Goal: Task Accomplishment & Management: Use online tool/utility

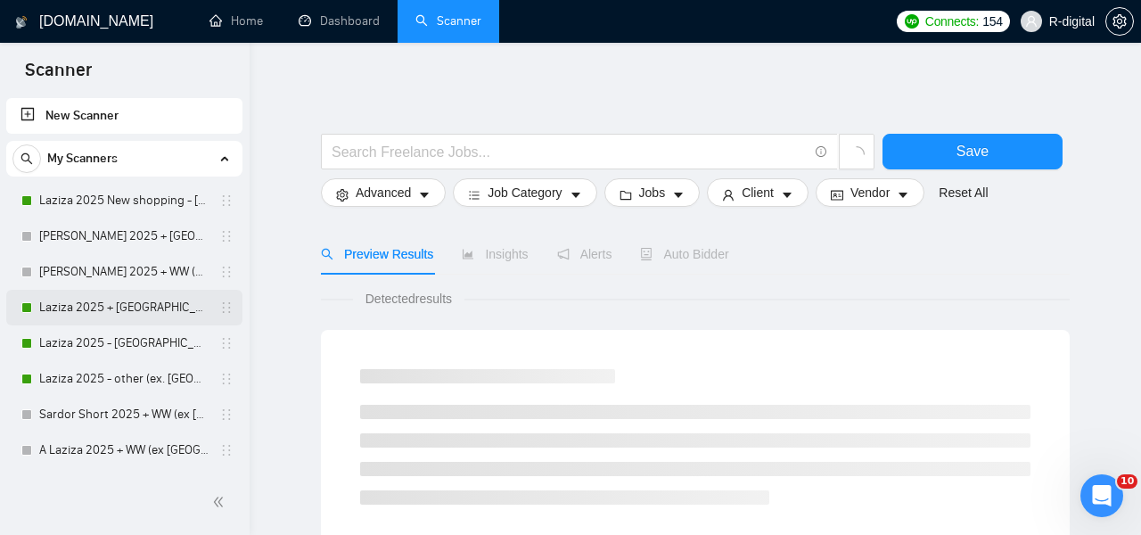
click at [89, 308] on link "Laziza 2025 + [GEOGRAPHIC_DATA], [GEOGRAPHIC_DATA], [GEOGRAPHIC_DATA]" at bounding box center [123, 308] width 169 height 36
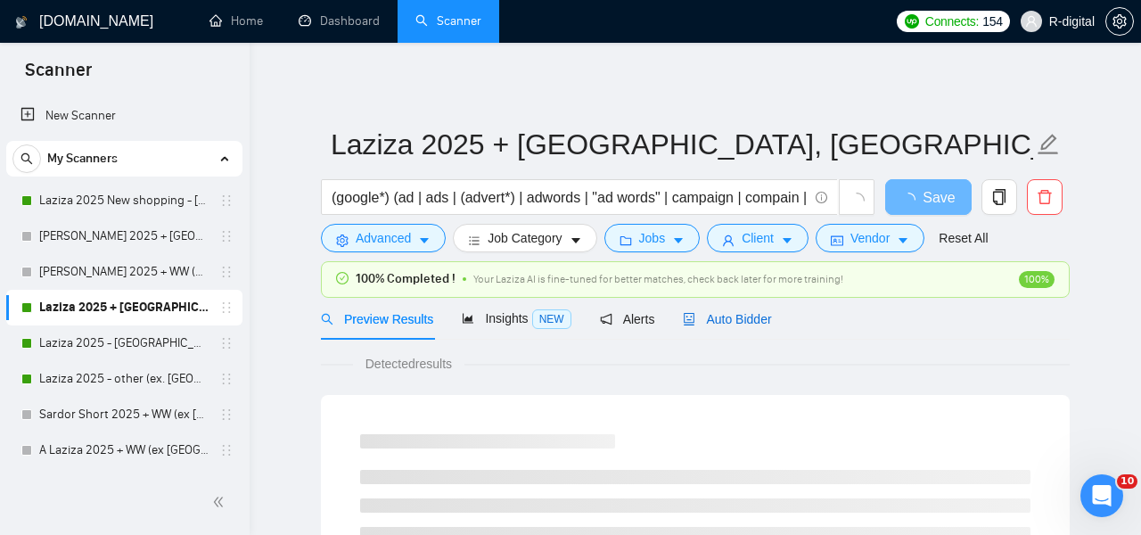
click at [726, 310] on div "Auto Bidder" at bounding box center [727, 319] width 88 height 20
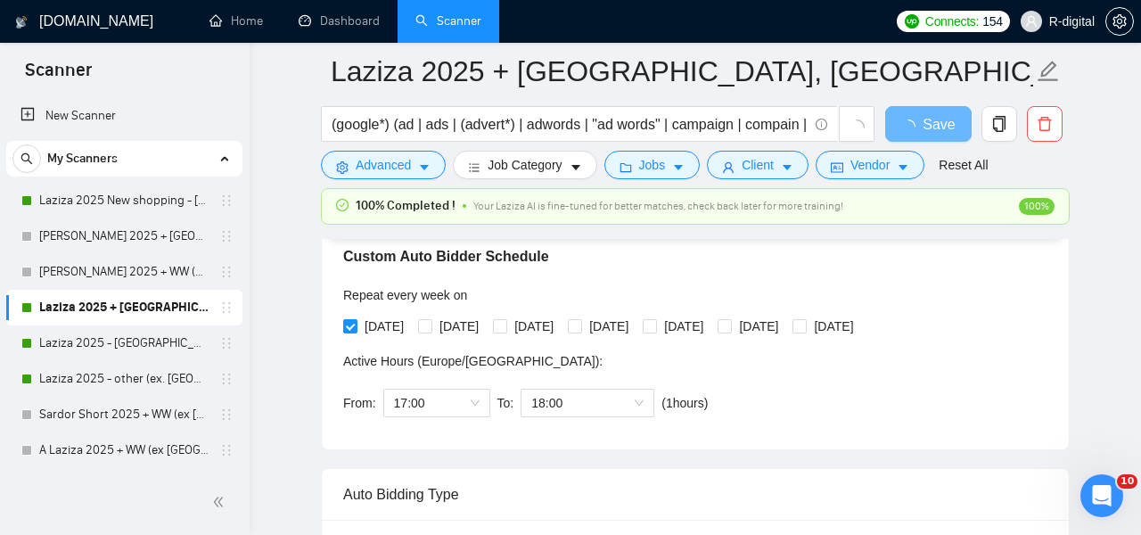
scroll to position [415, 0]
click at [158, 343] on link "Laziza 2025 - [GEOGRAPHIC_DATA]" at bounding box center [123, 343] width 169 height 36
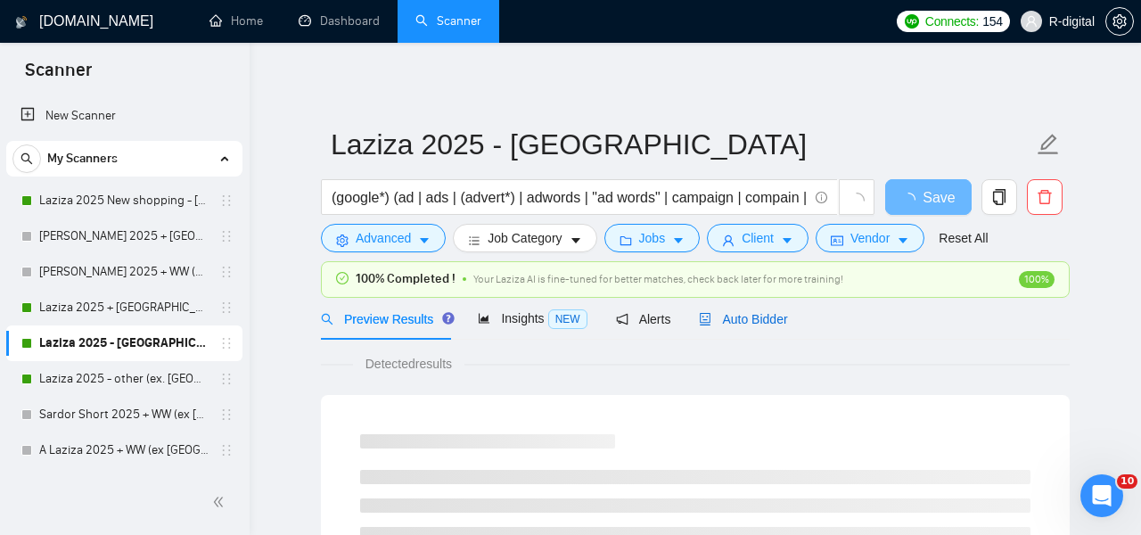
click at [758, 317] on span "Auto Bidder" at bounding box center [743, 319] width 88 height 14
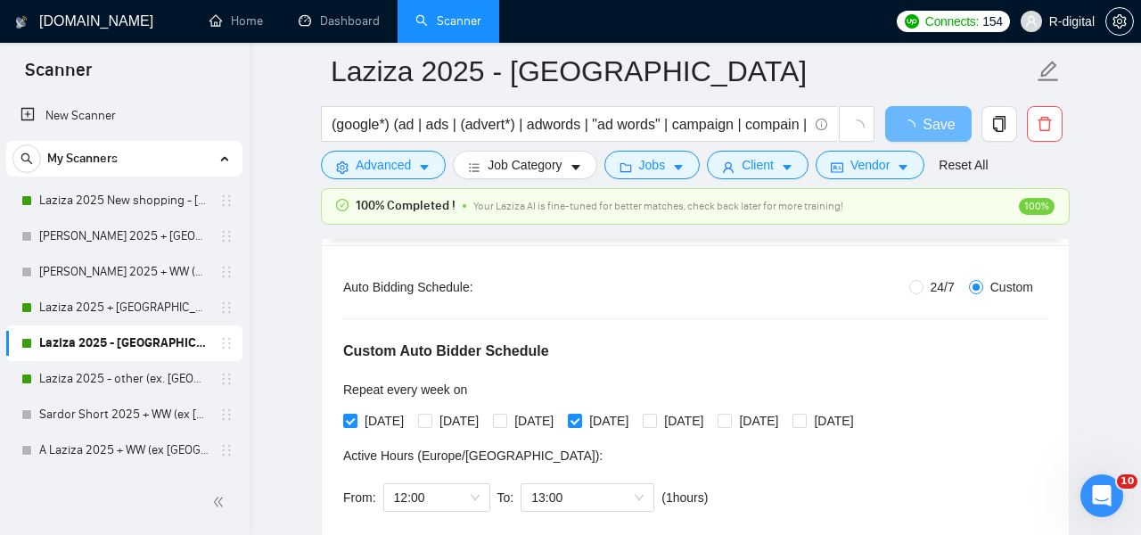
scroll to position [372, 0]
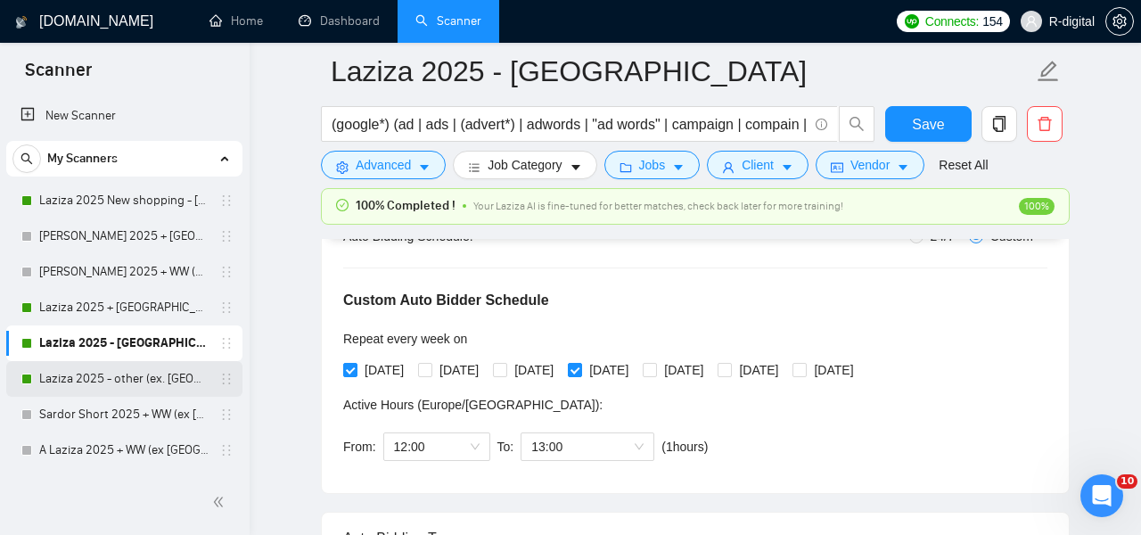
click at [123, 368] on link "Laziza 2025 - other (ex. [GEOGRAPHIC_DATA], [GEOGRAPHIC_DATA], [GEOGRAPHIC_DATA…" at bounding box center [123, 379] width 169 height 36
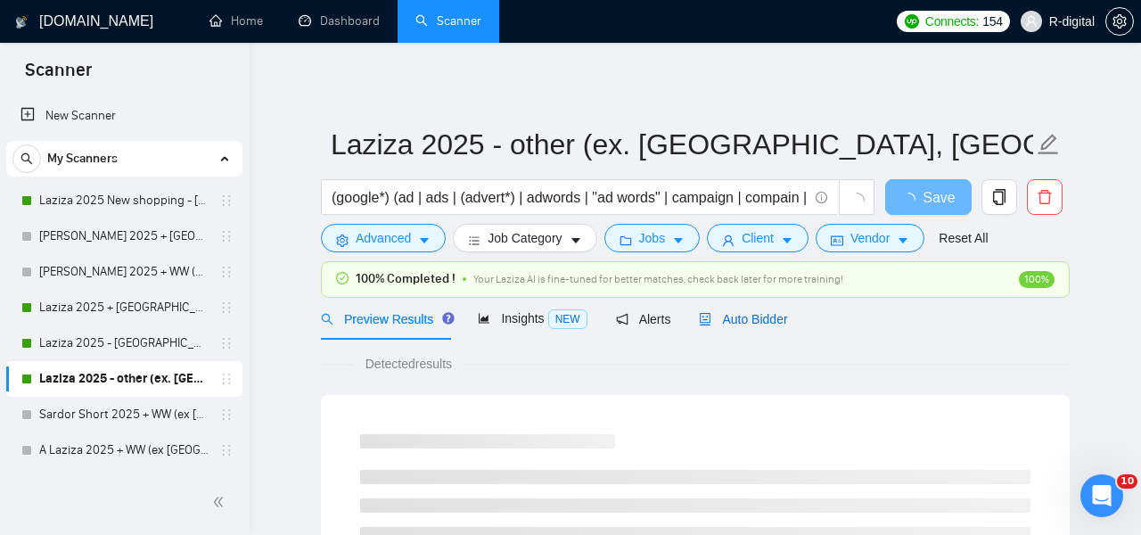
click at [747, 323] on span "Auto Bidder" at bounding box center [743, 319] width 88 height 14
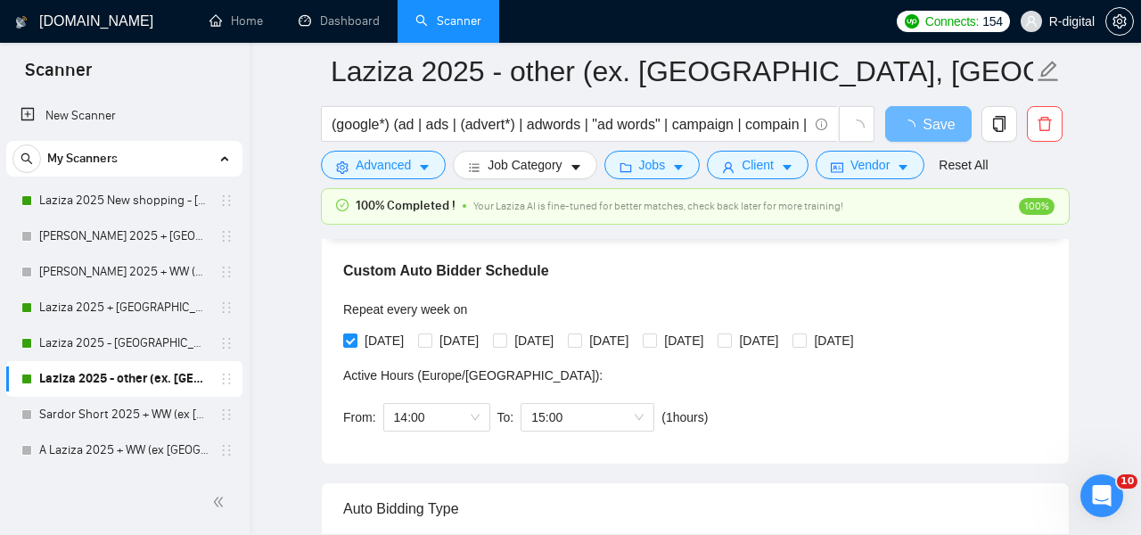
scroll to position [403, 0]
click at [105, 202] on link "Laziza 2025 New shopping - [GEOGRAPHIC_DATA], [GEOGRAPHIC_DATA], [GEOGRAPHIC_DA…" at bounding box center [123, 201] width 169 height 36
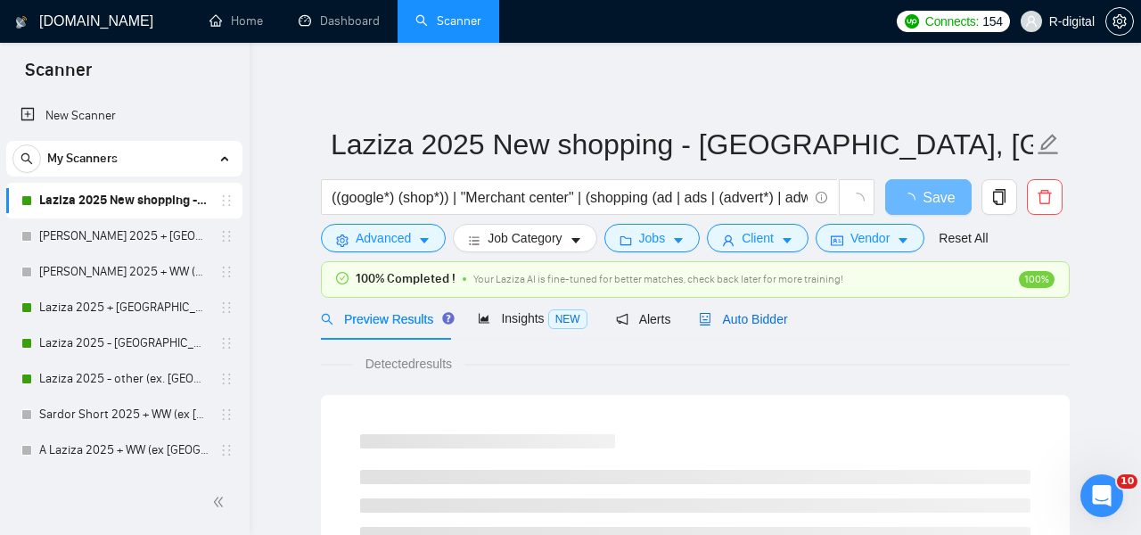
click at [751, 320] on span "Auto Bidder" at bounding box center [743, 319] width 88 height 14
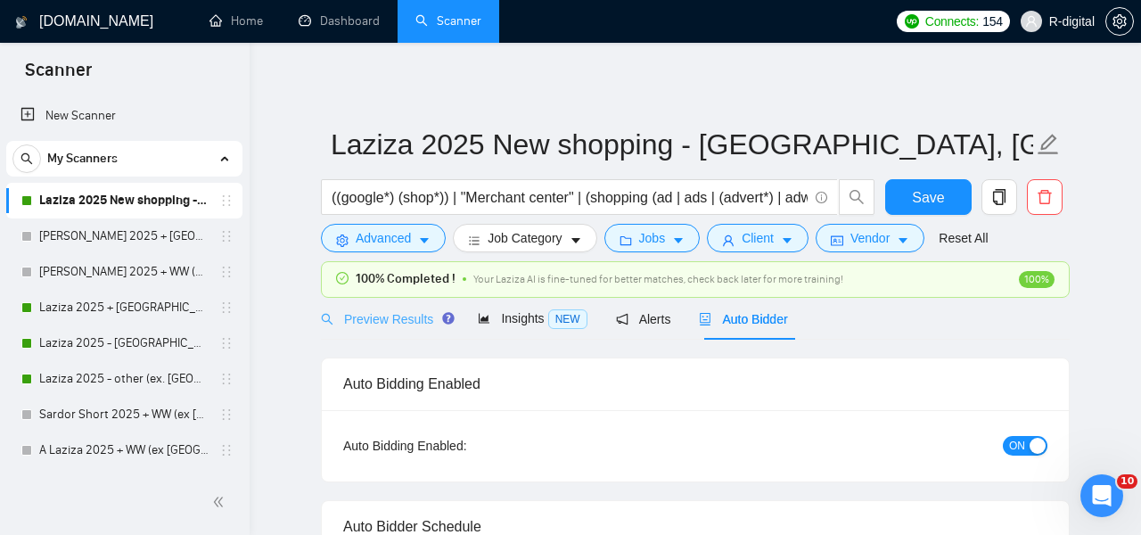
click at [401, 307] on div "Preview Results" at bounding box center [385, 319] width 128 height 42
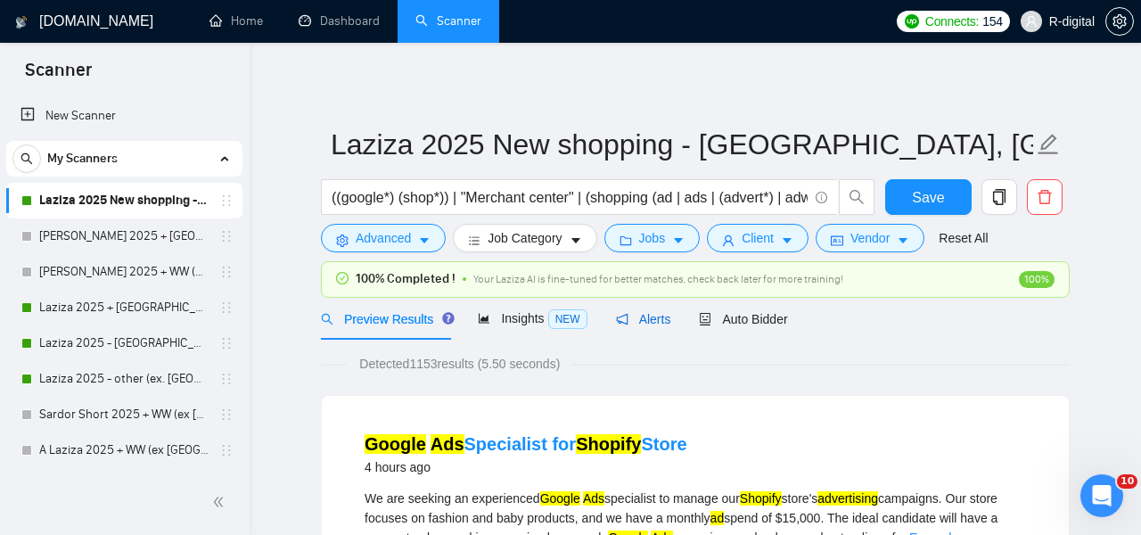
click at [645, 324] on span "Alerts" at bounding box center [643, 319] width 55 height 14
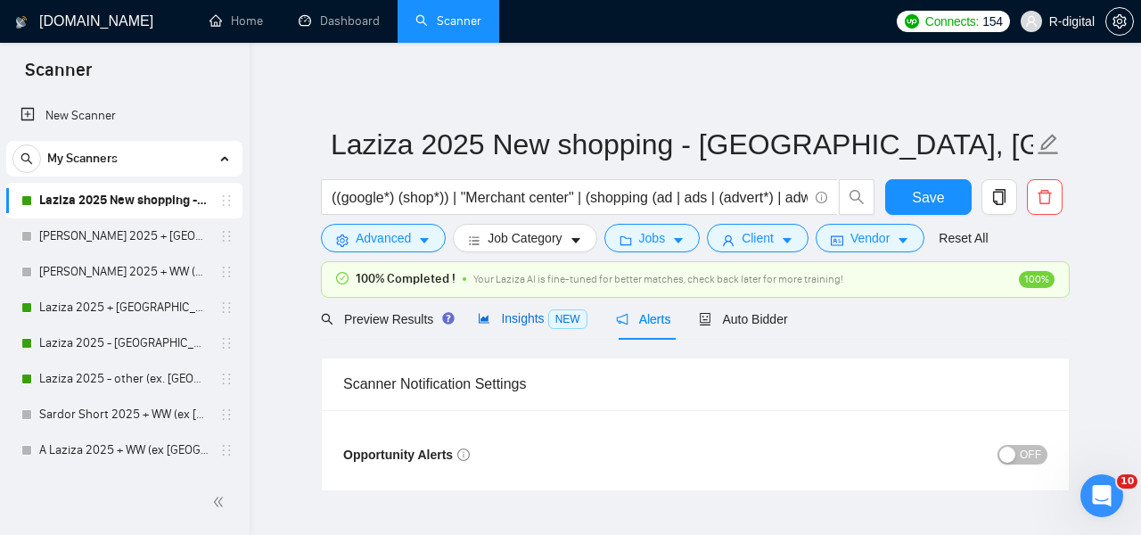
click at [552, 313] on span "NEW" at bounding box center [567, 319] width 39 height 20
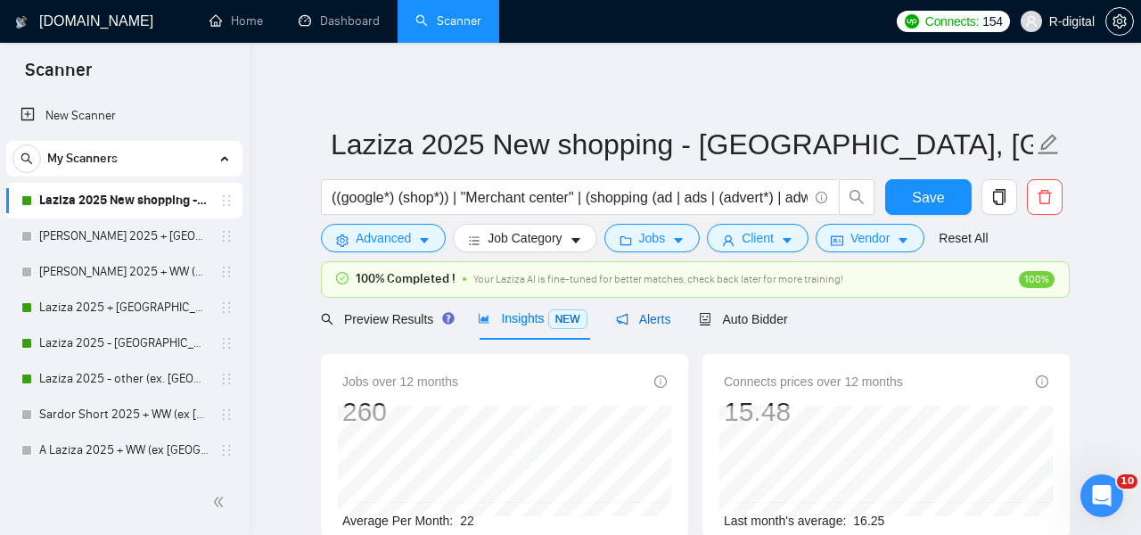
click at [657, 313] on span "Alerts" at bounding box center [643, 319] width 55 height 14
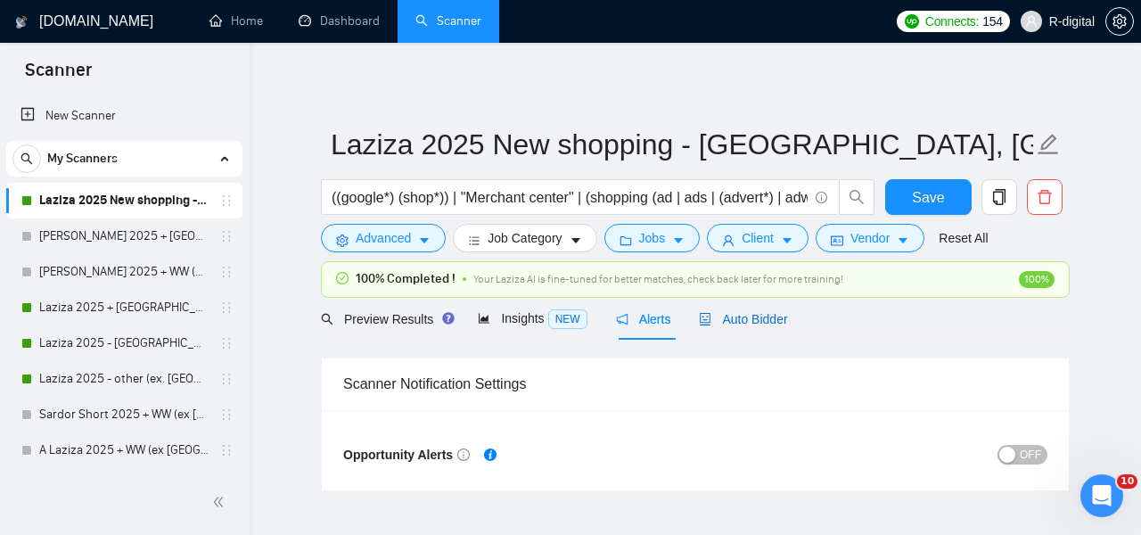
click at [742, 312] on span "Auto Bidder" at bounding box center [743, 319] width 88 height 14
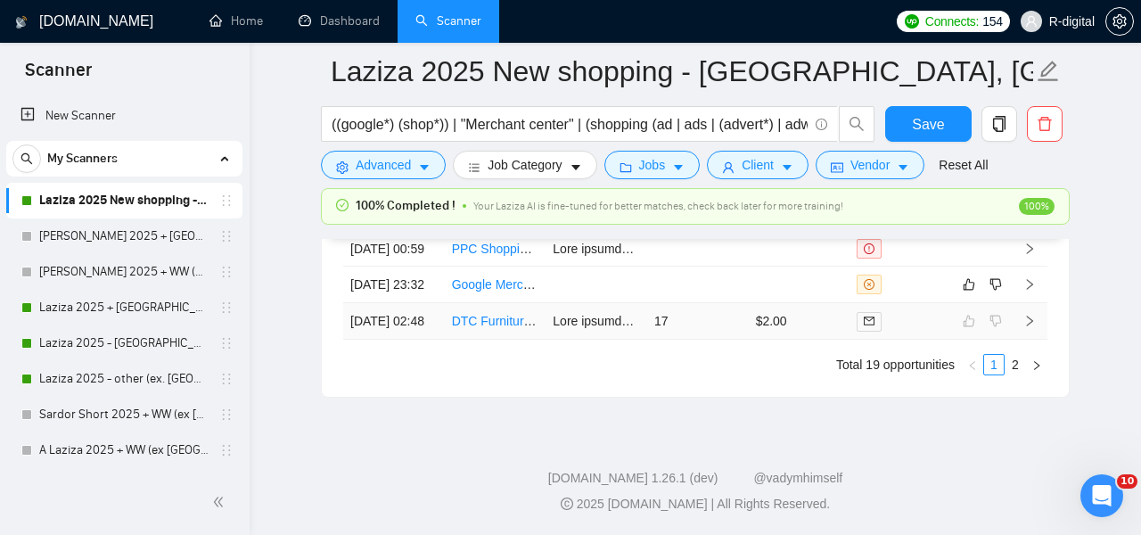
scroll to position [5137, 0]
